Goal: Check status: Check status

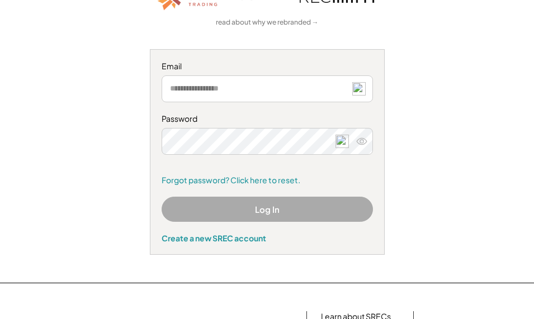
scroll to position [112, 0]
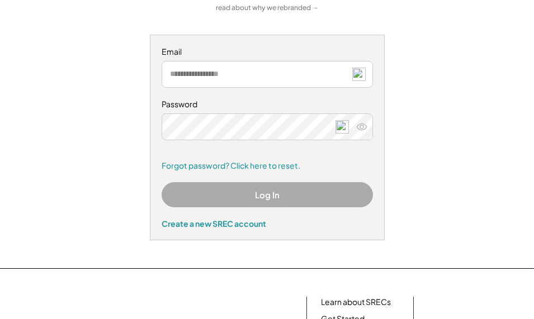
type input "**********"
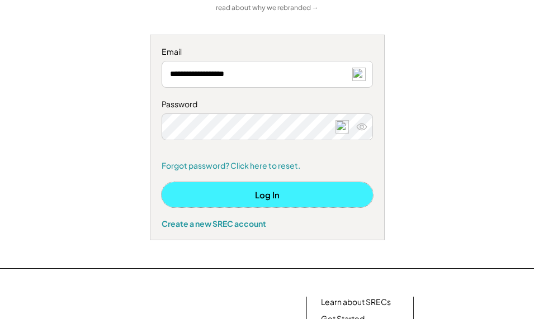
click at [266, 196] on button "Log In" at bounding box center [268, 194] width 212 height 25
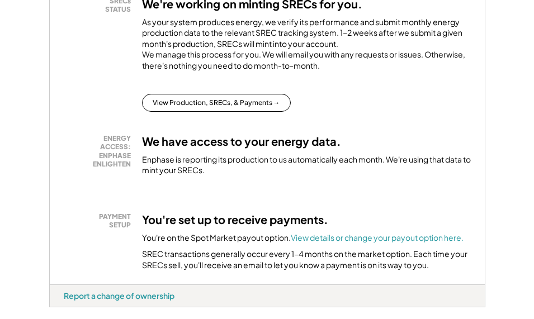
scroll to position [304, 0]
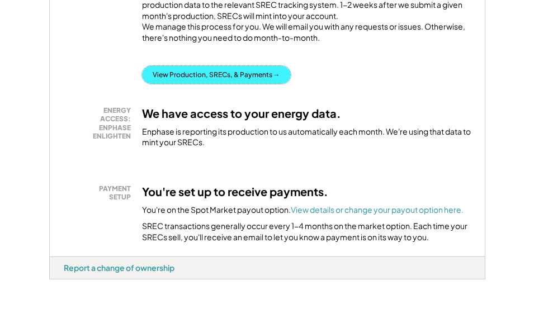
click at [218, 66] on button "View Production, SRECs, & Payments →" at bounding box center [216, 75] width 149 height 18
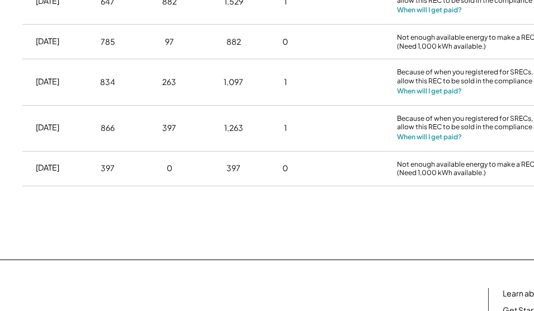
scroll to position [783, 0]
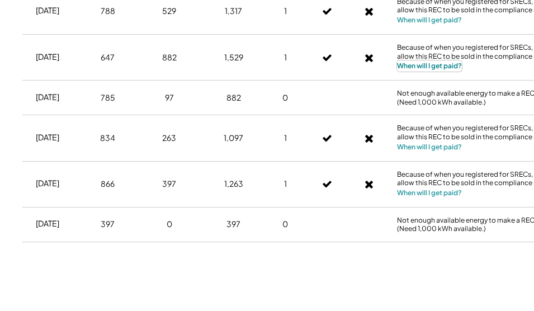
click at [407, 72] on button "When will I get paid?" at bounding box center [429, 65] width 65 height 11
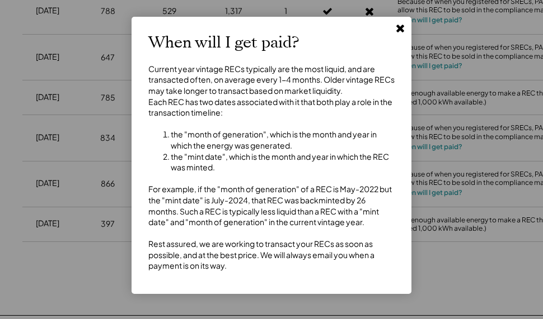
click at [401, 31] on use at bounding box center [400, 29] width 8 height 8
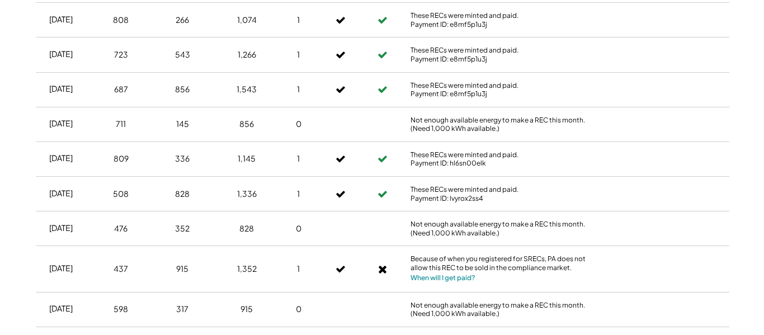
scroll to position [471, 0]
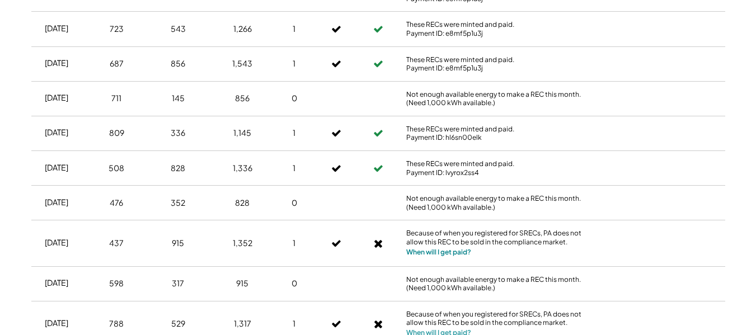
click at [456, 251] on button "When will I get paid?" at bounding box center [438, 252] width 65 height 11
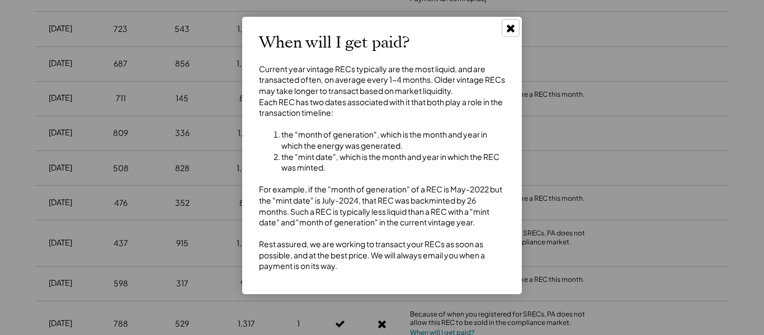
click at [507, 29] on icon at bounding box center [510, 27] width 11 height 11
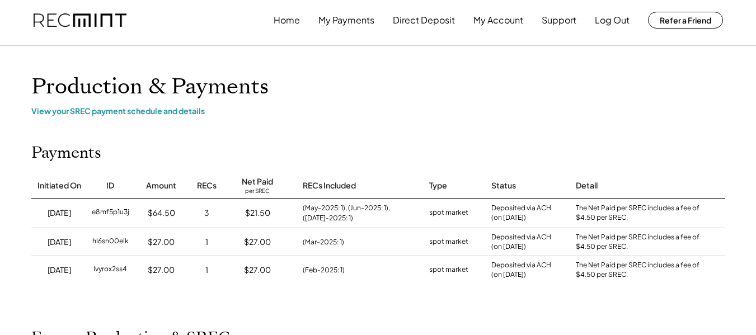
scroll to position [0, 0]
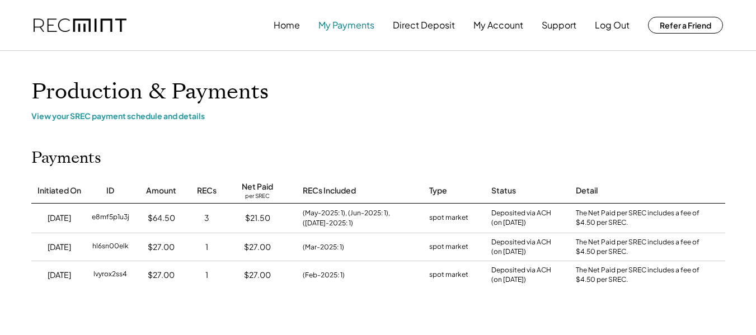
click at [342, 28] on button "My Payments" at bounding box center [346, 25] width 56 height 22
click at [408, 26] on button "Direct Deposit" at bounding box center [424, 25] width 62 height 22
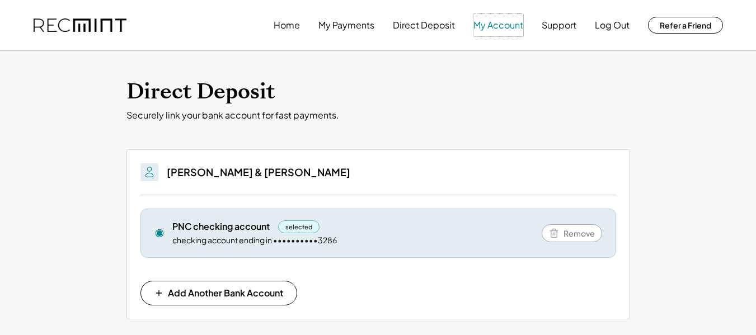
click at [499, 22] on button "My Account" at bounding box center [498, 25] width 50 height 22
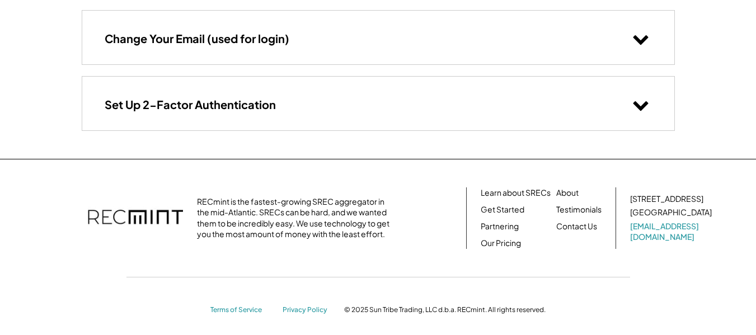
scroll to position [246, 0]
